Goal: Transaction & Acquisition: Purchase product/service

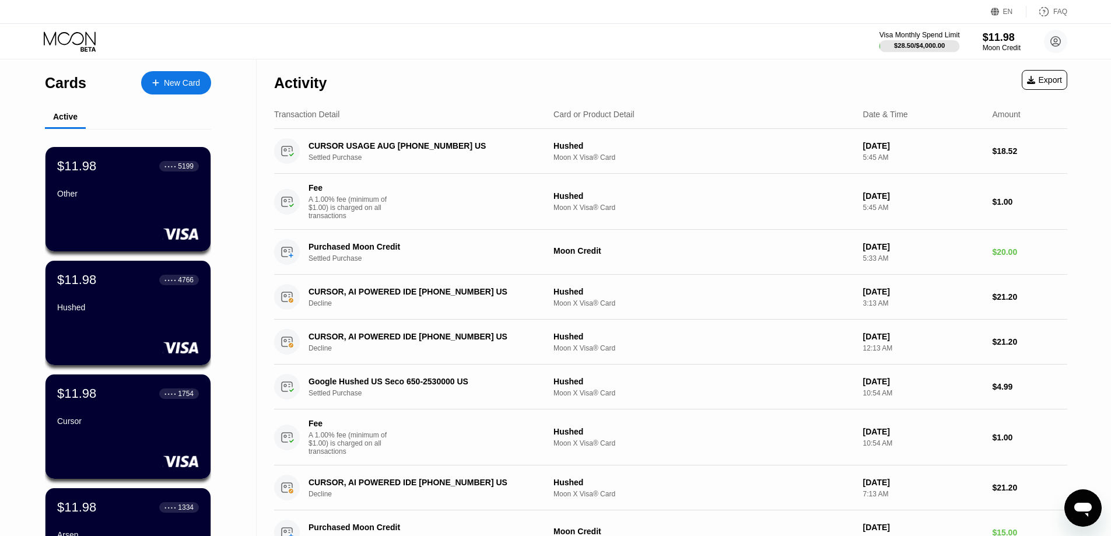
click at [943, 34] on div "Visa Monthly Spend Limit" at bounding box center [919, 35] width 80 height 8
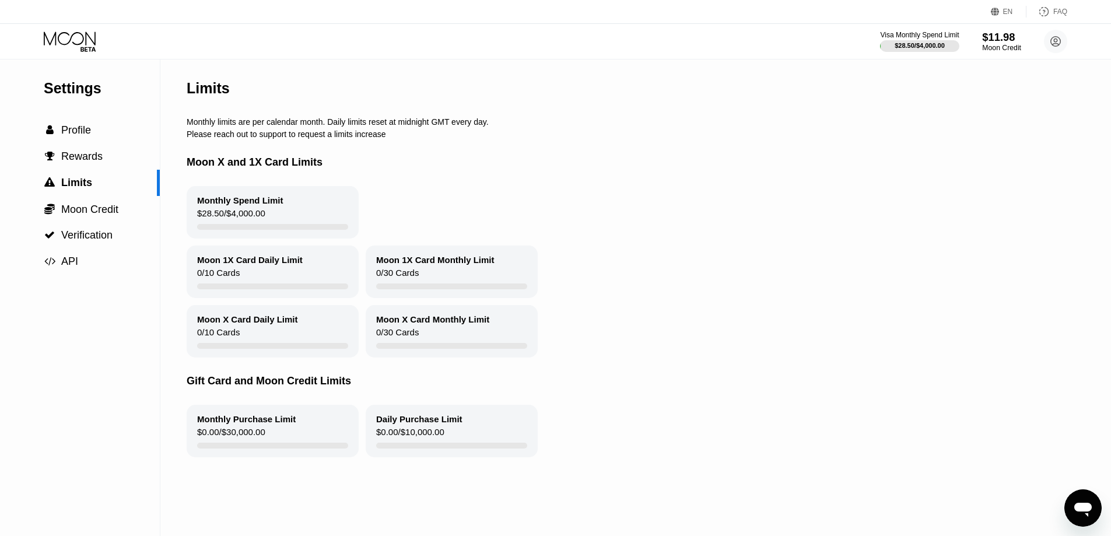
click at [1007, 41] on div "$11.98" at bounding box center [1001, 37] width 39 height 12
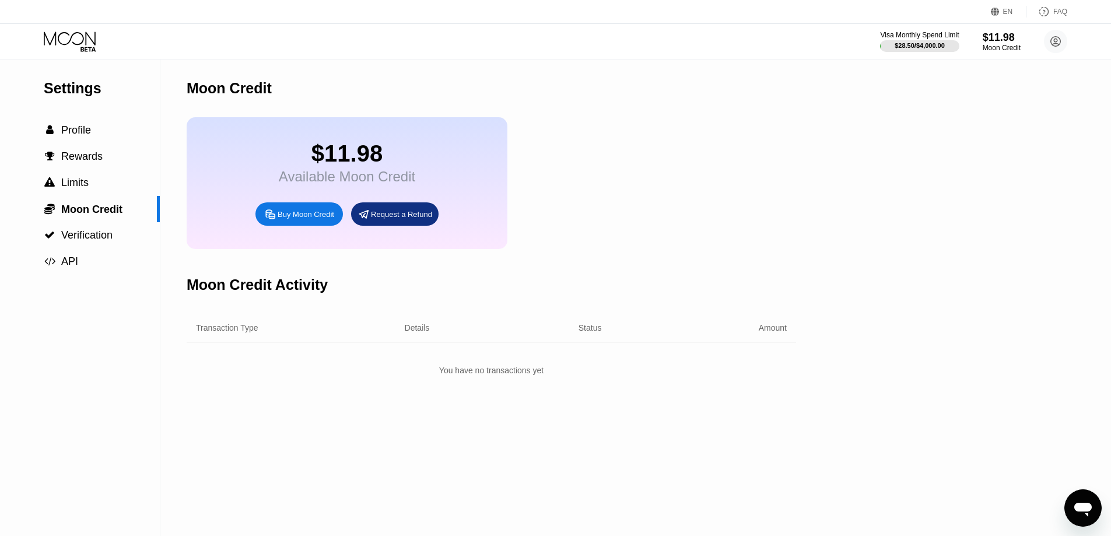
click at [287, 219] on div "Buy Moon Credit" at bounding box center [306, 214] width 57 height 10
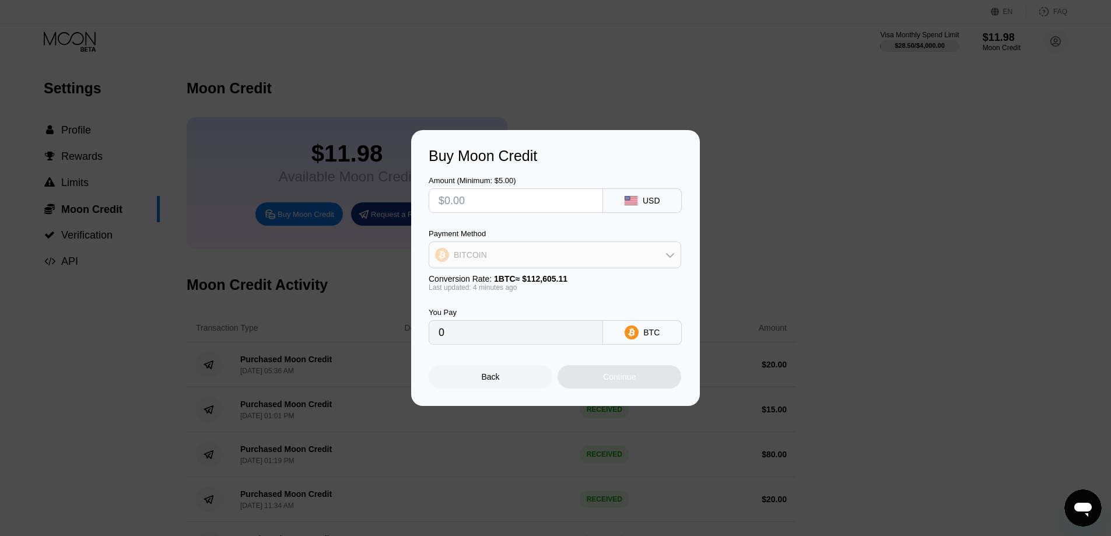
click at [514, 254] on div "BITCOIN" at bounding box center [554, 254] width 251 height 23
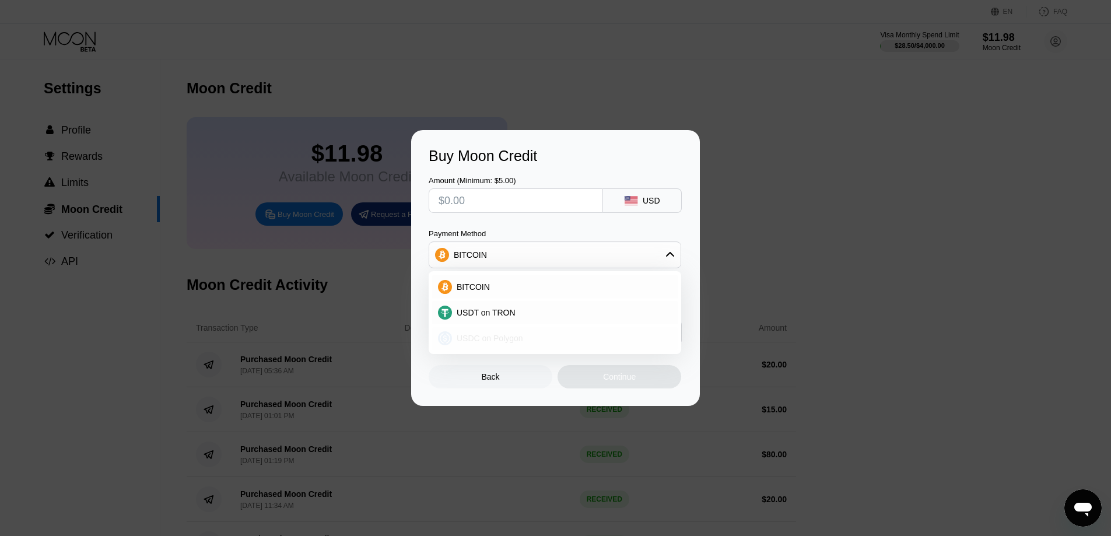
click at [486, 334] on span "USDC on Polygon" at bounding box center [489, 337] width 66 height 9
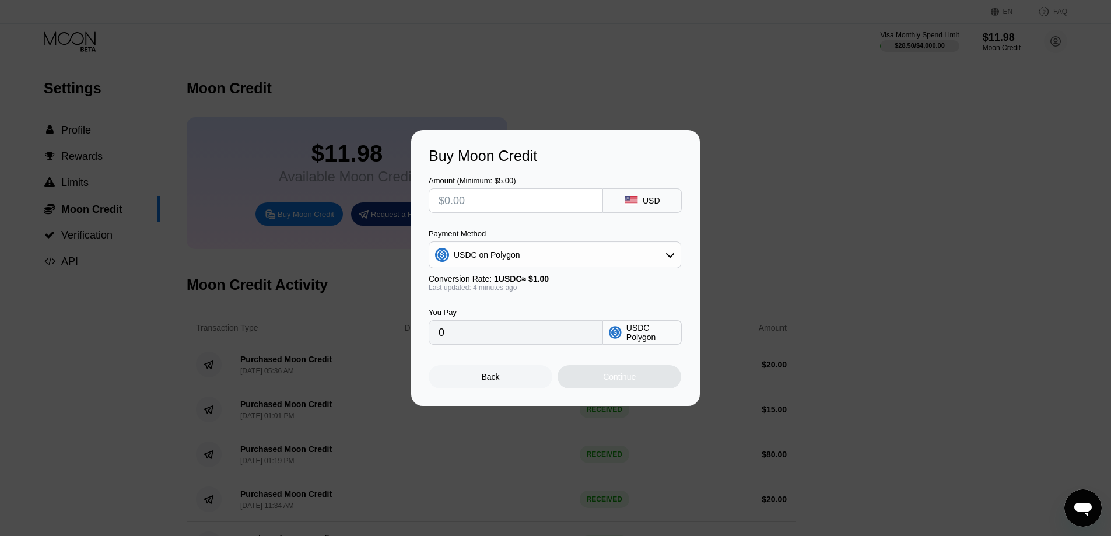
click at [504, 208] on input "text" at bounding box center [515, 200] width 154 height 23
type input "$9"
type input "9.00000000"
type input "$98"
type input "98.00000000"
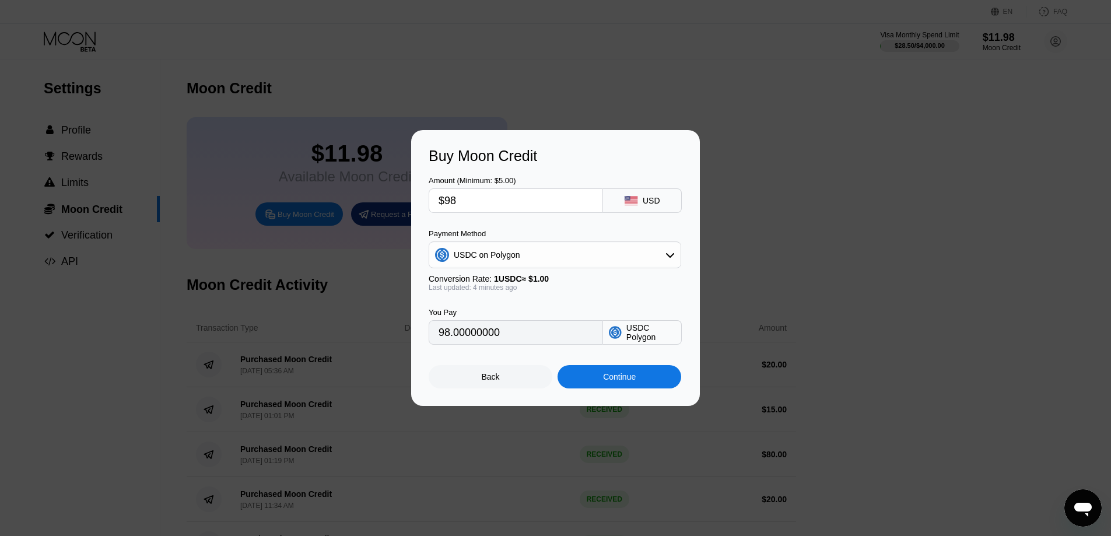
drag, startPoint x: 513, startPoint y: 206, endPoint x: 433, endPoint y: 191, distance: 81.3
click at [433, 191] on div "$98" at bounding box center [516, 200] width 174 height 24
type input "$80"
type input "80.00000000"
drag, startPoint x: 445, startPoint y: 200, endPoint x: 483, endPoint y: 200, distance: 37.3
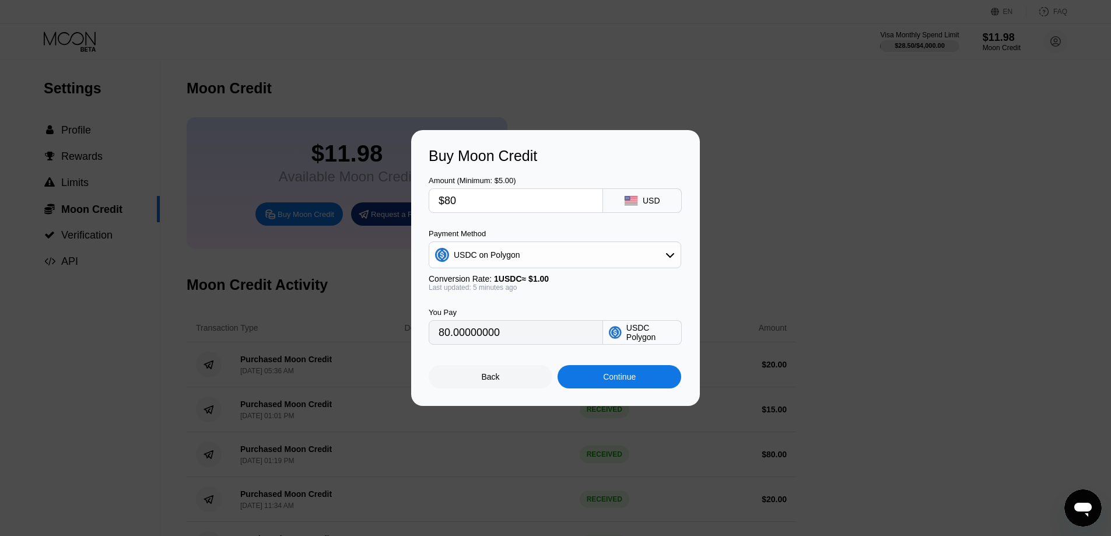
click at [483, 200] on input "$80" at bounding box center [515, 200] width 154 height 23
type input "$90"
type input "90.00000000"
type input "$90"
click at [536, 261] on div "USDC on Polygon" at bounding box center [554, 254] width 251 height 23
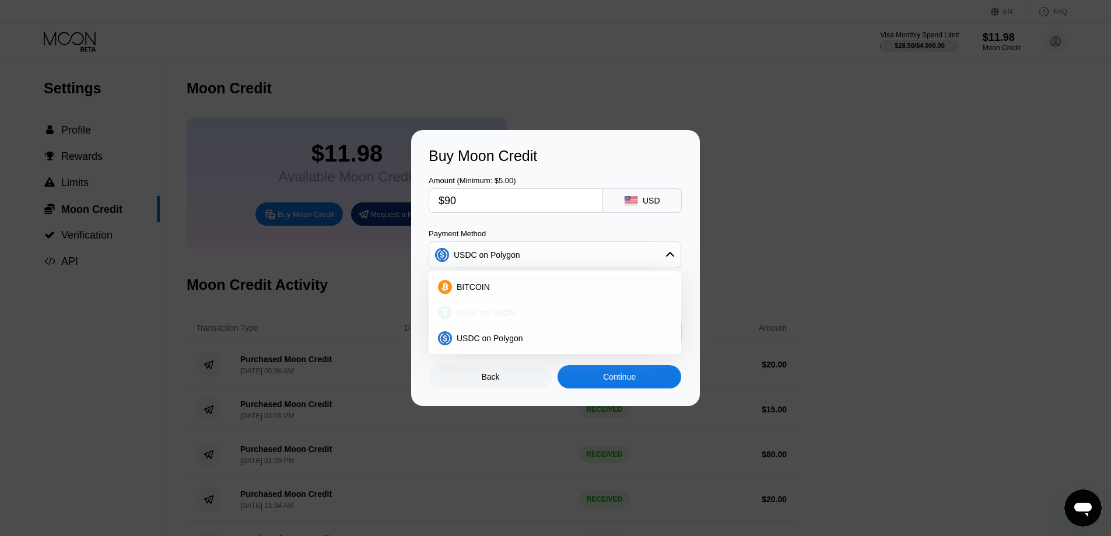
click at [512, 314] on div "USDT on TRON" at bounding box center [562, 312] width 220 height 9
type input "90.91"
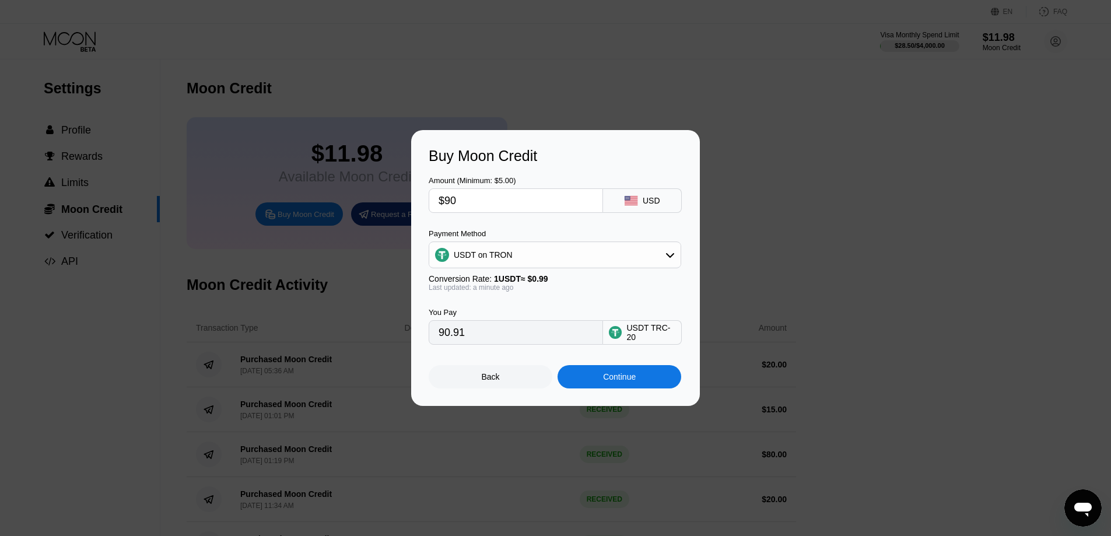
click at [475, 340] on input "90.91" at bounding box center [515, 332] width 154 height 23
click at [598, 375] on div "Continue" at bounding box center [619, 376] width 124 height 23
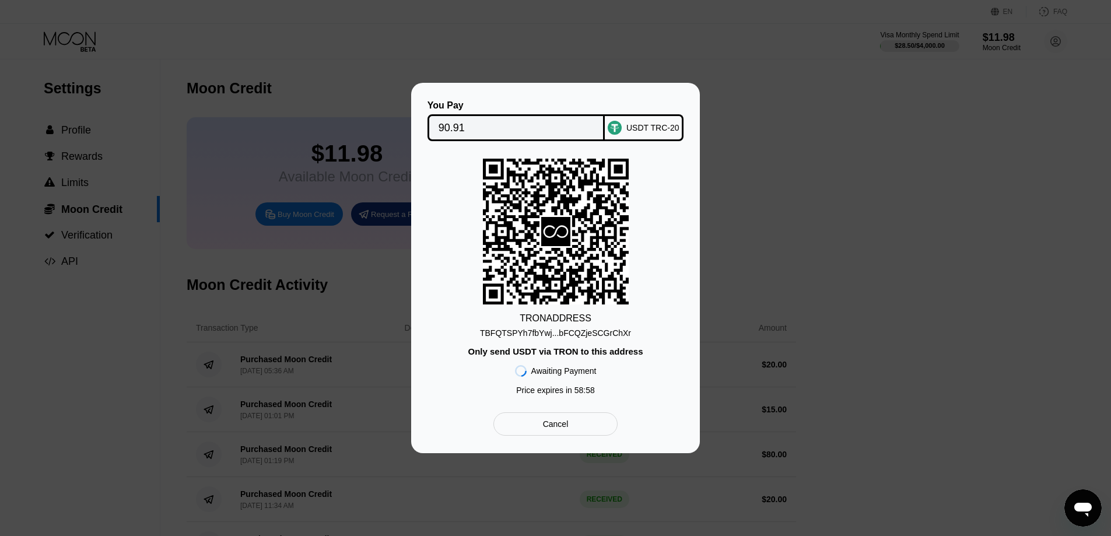
click at [600, 332] on div "TBFQTSPYh7fbYwj...bFCQZjeSCGrChXr" at bounding box center [555, 332] width 151 height 9
click at [490, 122] on input "90.91" at bounding box center [516, 127] width 156 height 23
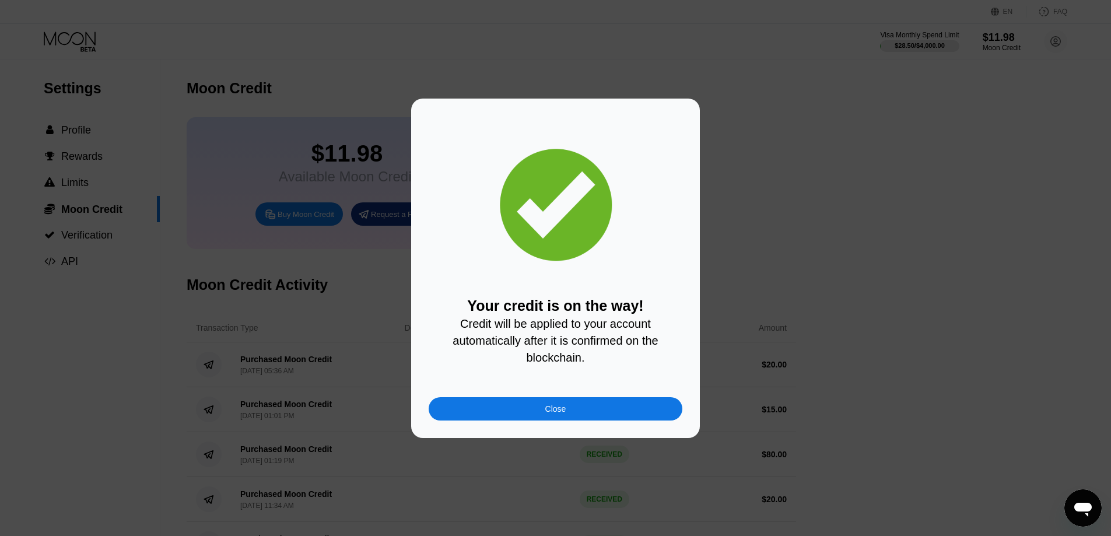
drag, startPoint x: 527, startPoint y: 409, endPoint x: 943, endPoint y: 324, distance: 425.0
click at [527, 409] on div "Close" at bounding box center [556, 408] width 254 height 23
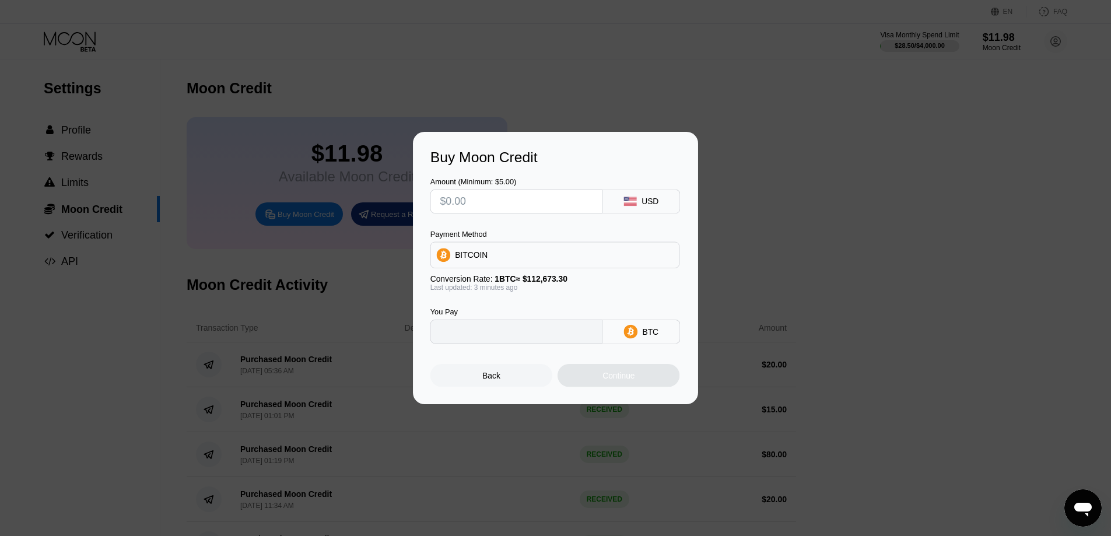
type input "0"
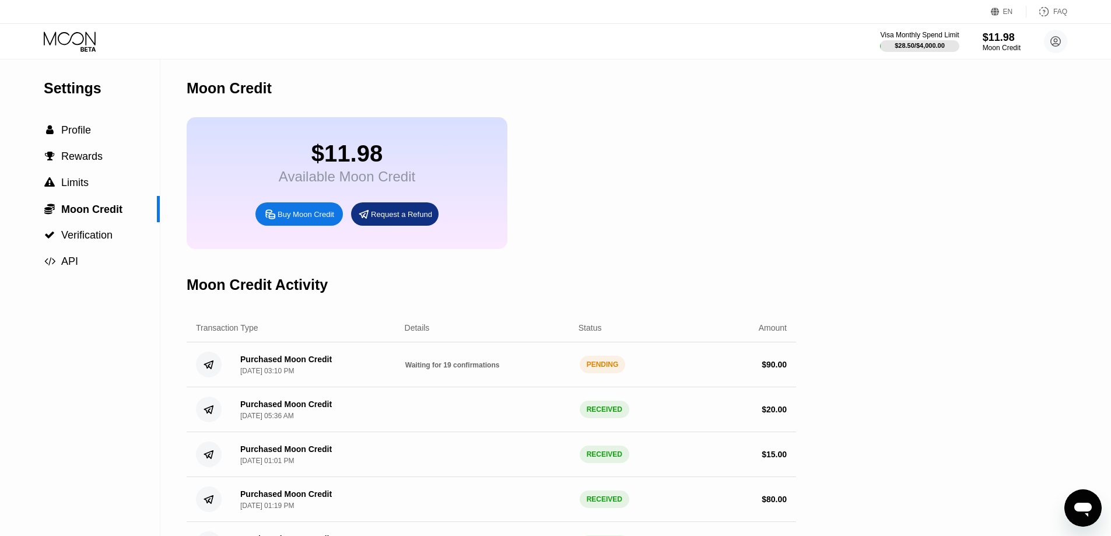
click at [69, 38] on icon at bounding box center [71, 41] width 54 height 20
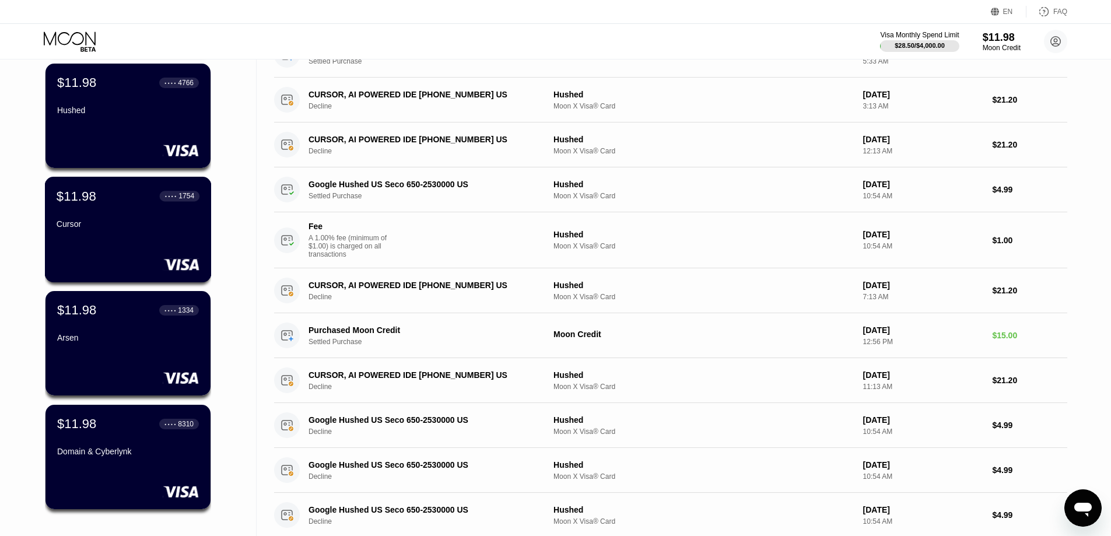
scroll to position [233, 0]
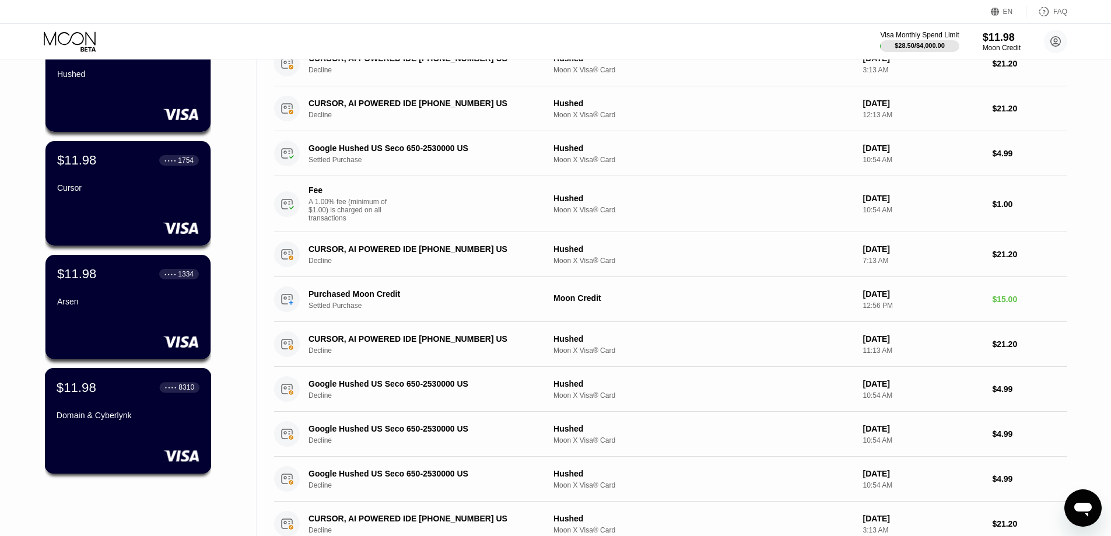
click at [118, 424] on div "Domain & Cyberlynk" at bounding box center [128, 417] width 143 height 14
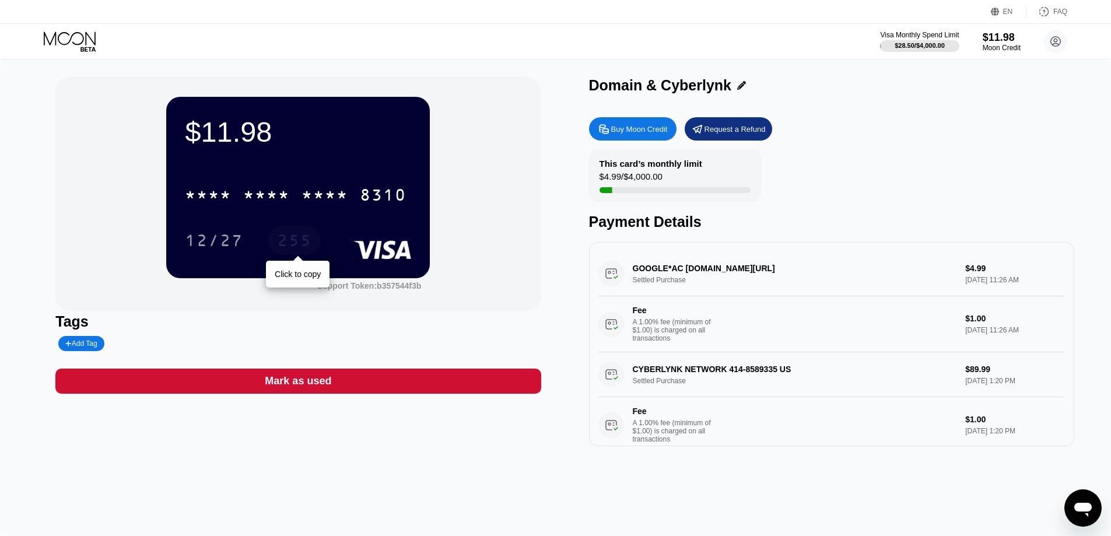
click at [271, 236] on div "255" at bounding box center [294, 240] width 52 height 29
click at [984, 45] on div "Moon Credit" at bounding box center [1001, 48] width 39 height 8
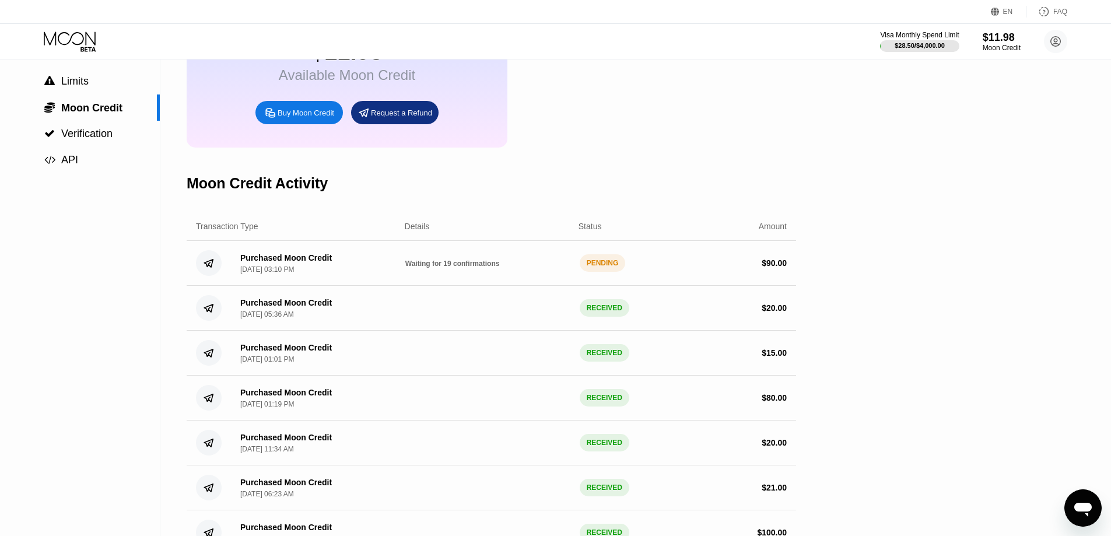
scroll to position [117, 0]
